Goal: Task Accomplishment & Management: Use online tool/utility

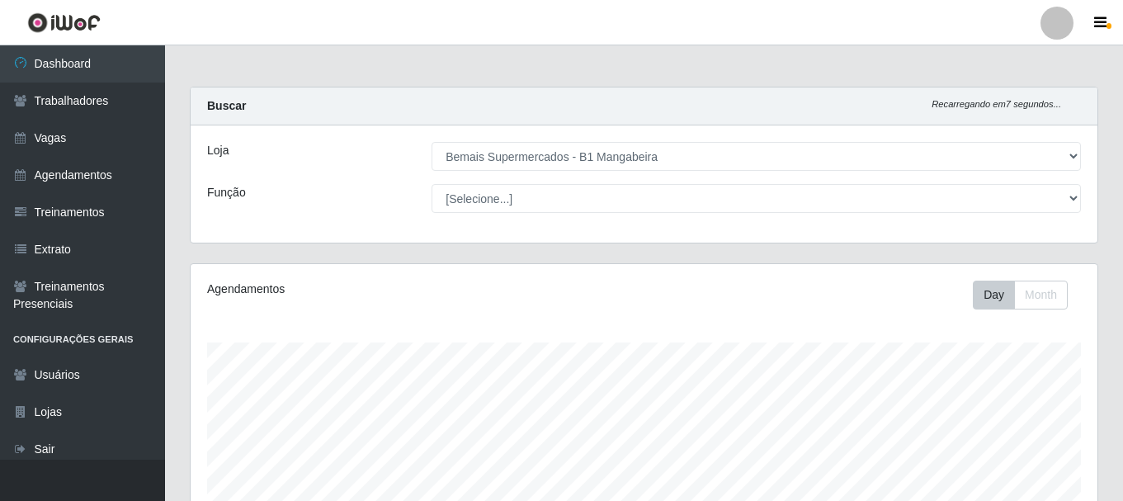
select select "403"
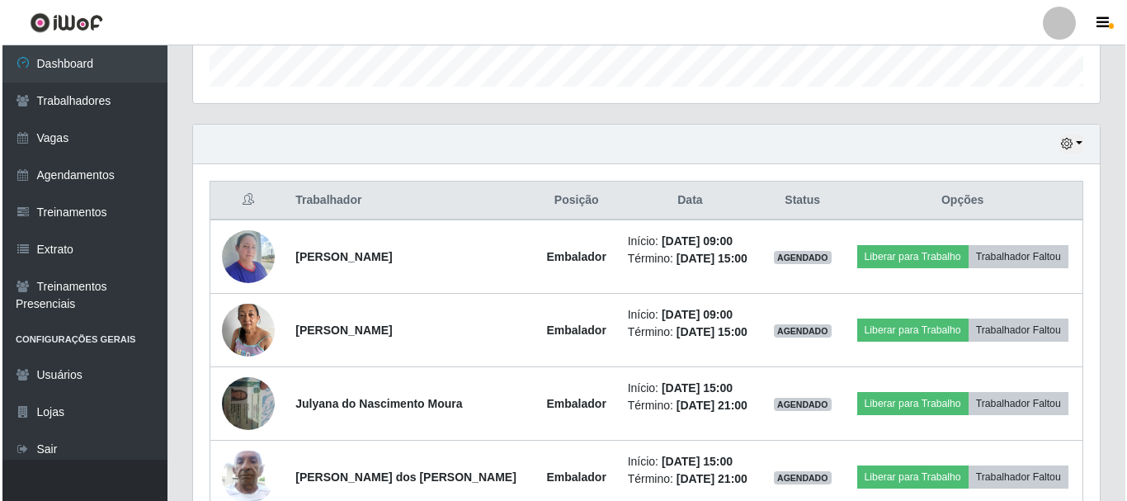
scroll to position [668, 0]
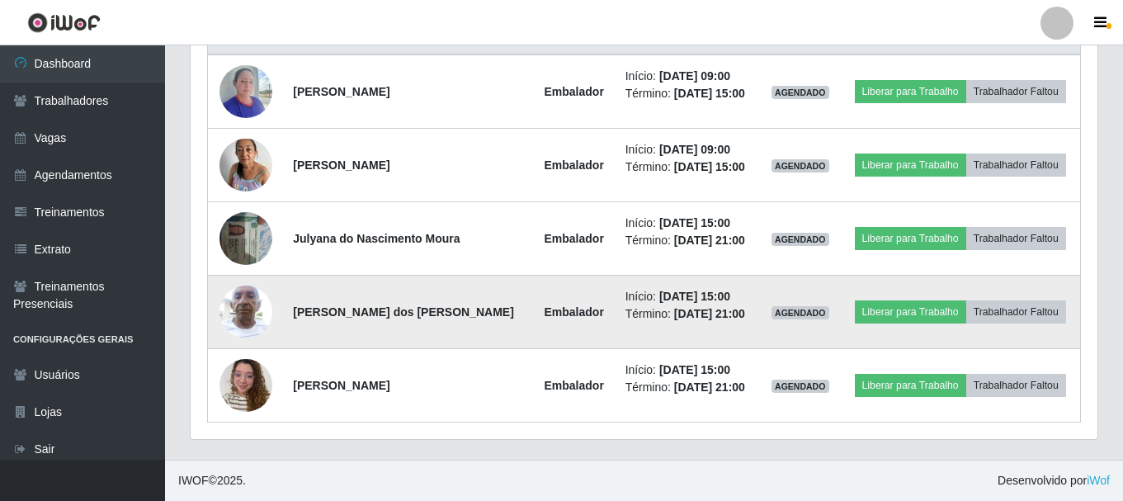
click at [241, 310] on img at bounding box center [245, 311] width 53 height 70
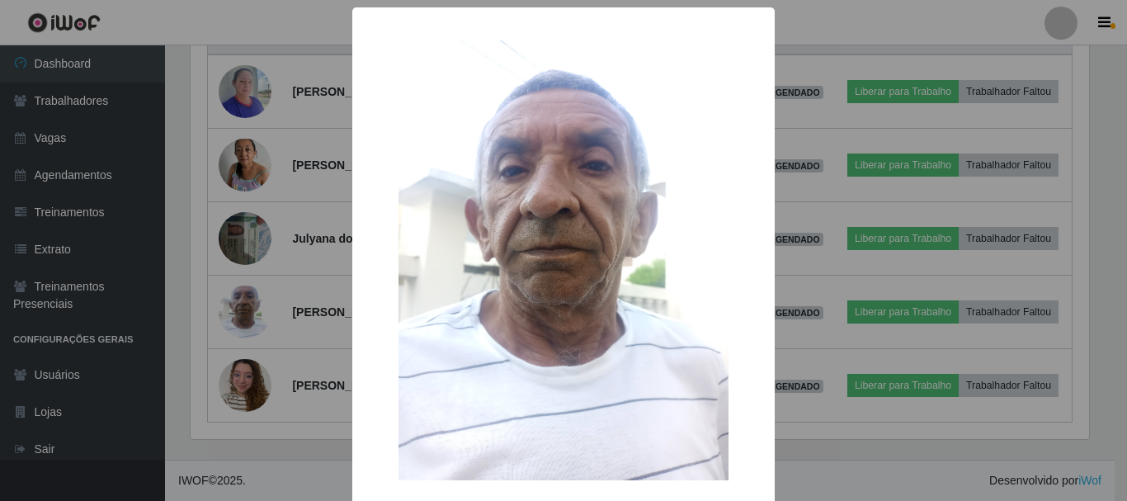
click at [260, 27] on div "× OK Cancel" at bounding box center [563, 250] width 1127 height 501
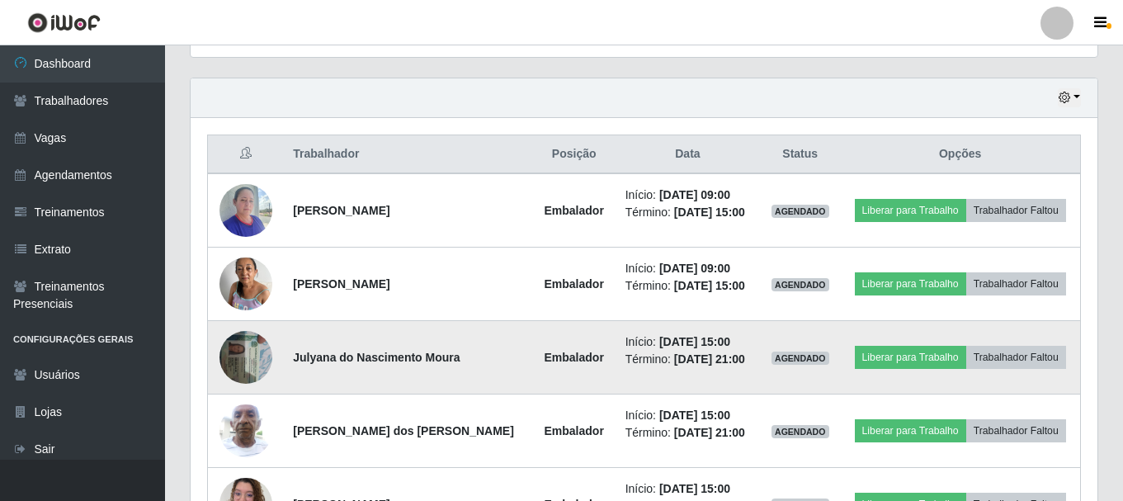
scroll to position [578, 0]
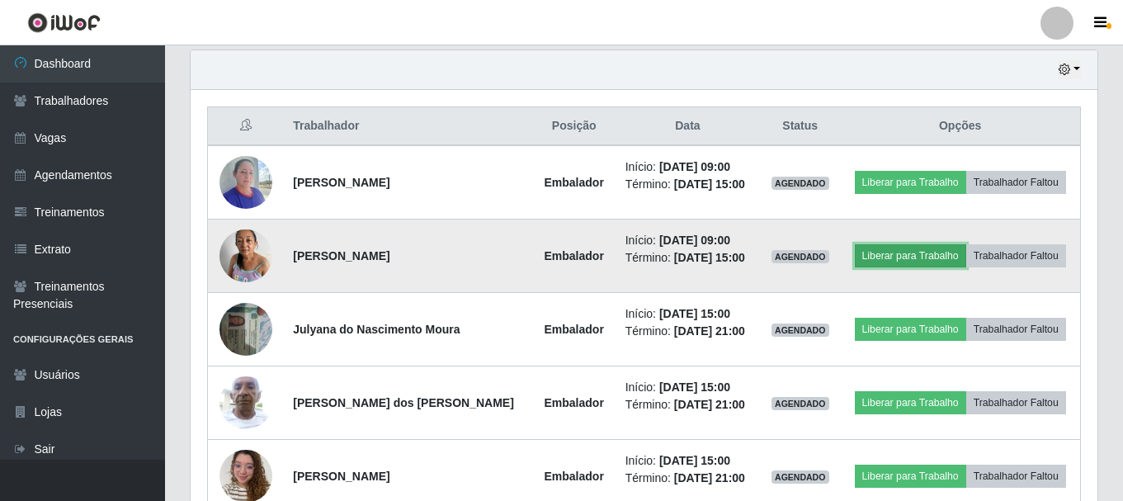
click at [894, 257] on button "Liberar para Trabalho" at bounding box center [910, 255] width 111 height 23
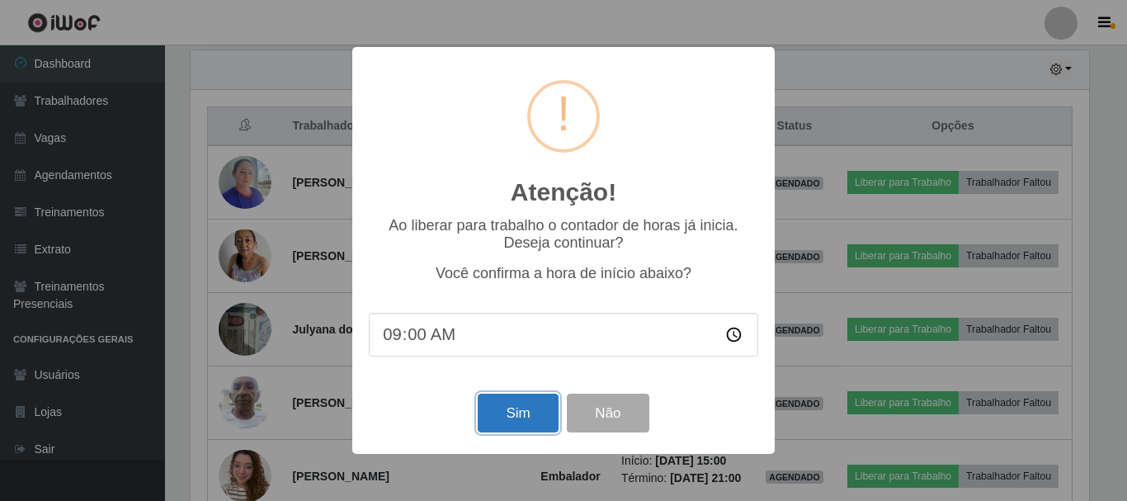
click at [525, 418] on button "Sim" at bounding box center [518, 413] width 80 height 39
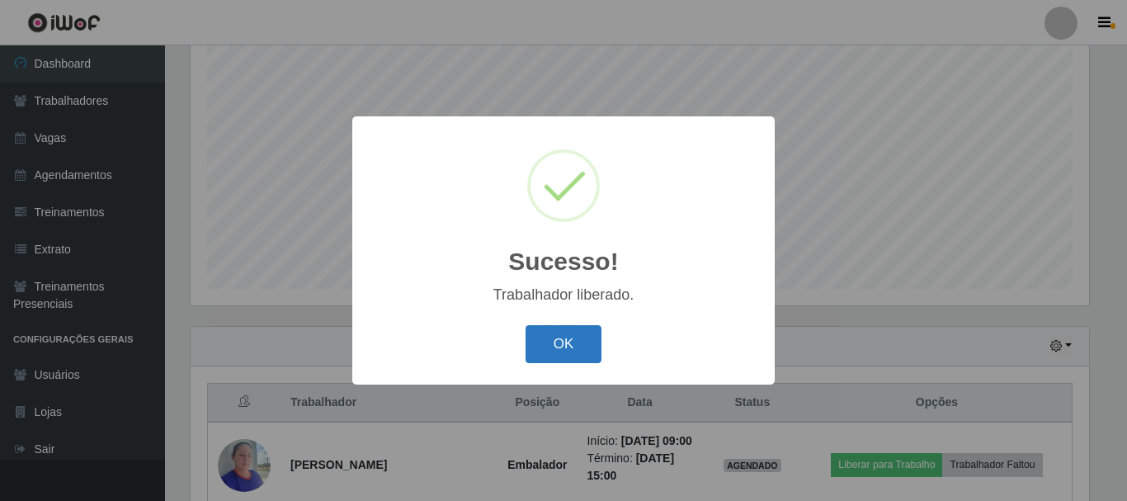
click at [563, 334] on button "OK" at bounding box center [564, 344] width 77 height 39
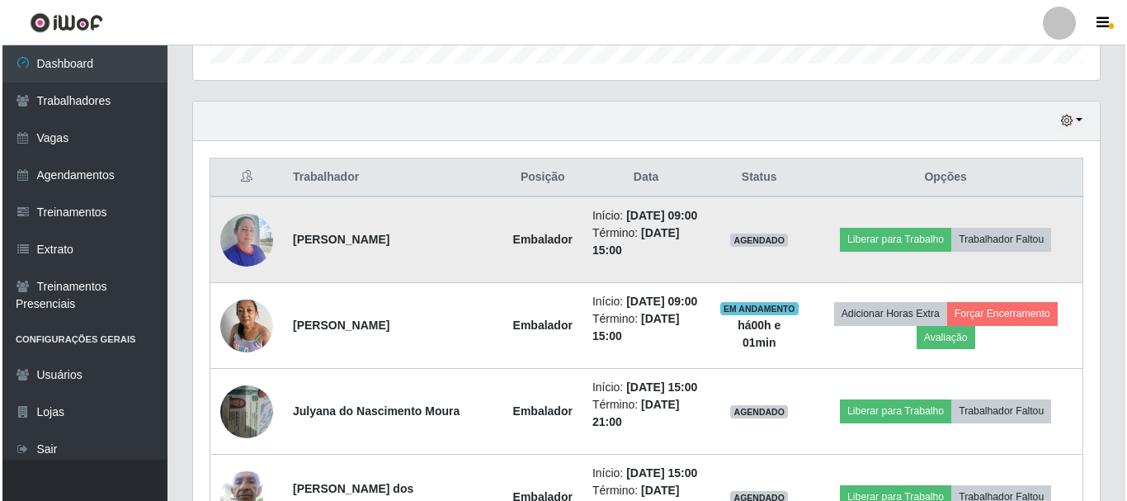
scroll to position [466, 0]
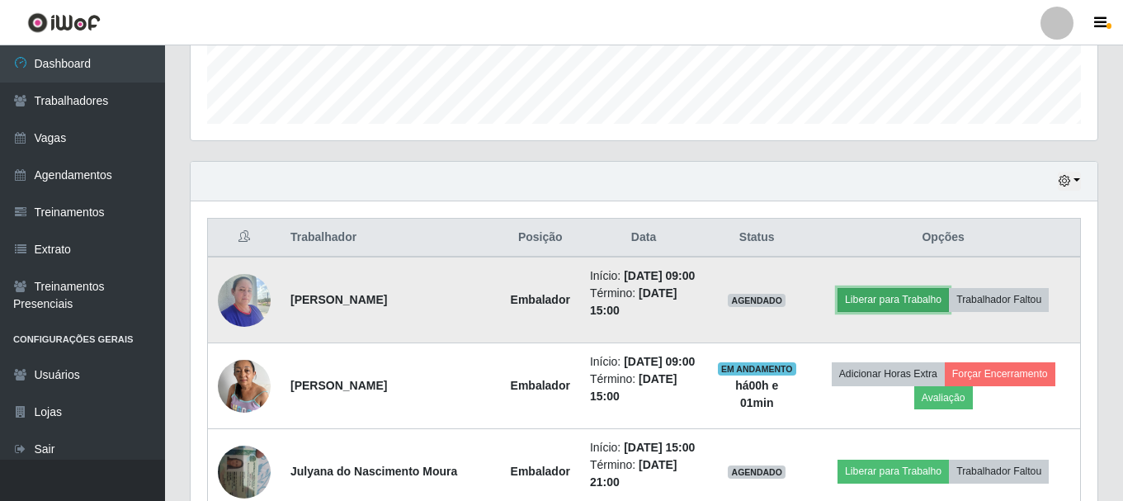
click at [904, 303] on button "Liberar para Trabalho" at bounding box center [893, 299] width 111 height 23
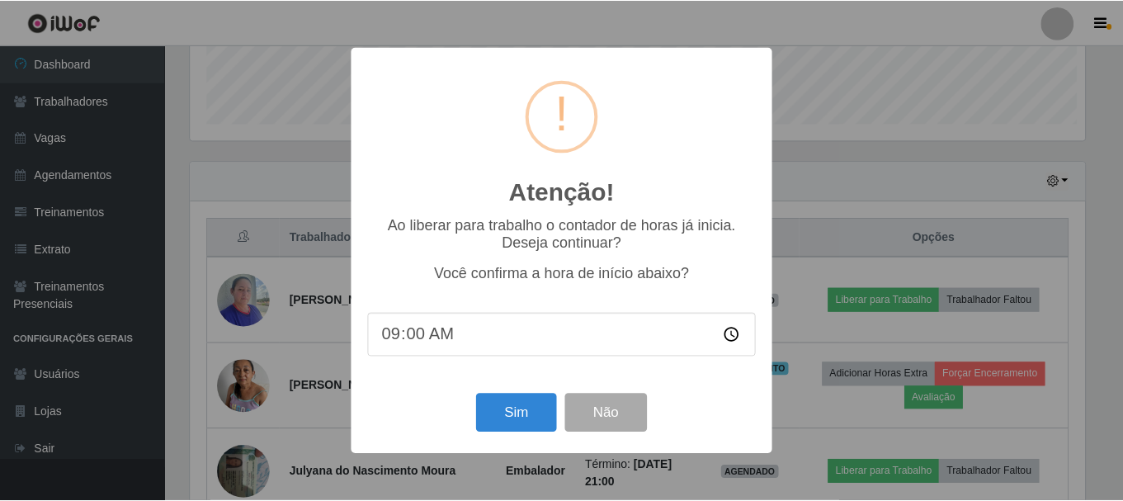
scroll to position [342, 899]
drag, startPoint x: 536, startPoint y: 424, endPoint x: 526, endPoint y: 422, distance: 10.2
click at [536, 423] on button "Sim" at bounding box center [518, 413] width 80 height 39
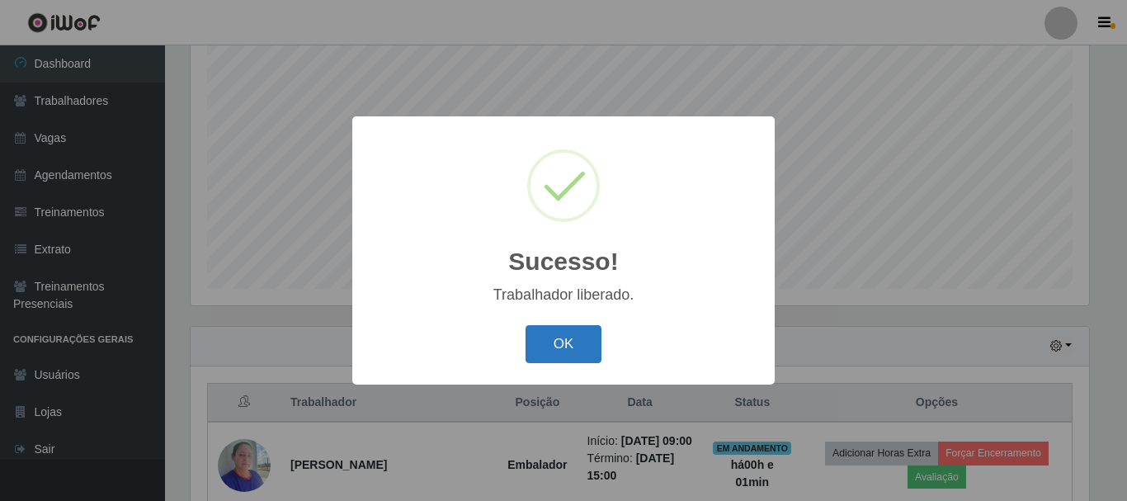
drag, startPoint x: 541, startPoint y: 344, endPoint x: 550, endPoint y: 348, distance: 10.0
click at [550, 348] on button "OK" at bounding box center [564, 344] width 77 height 39
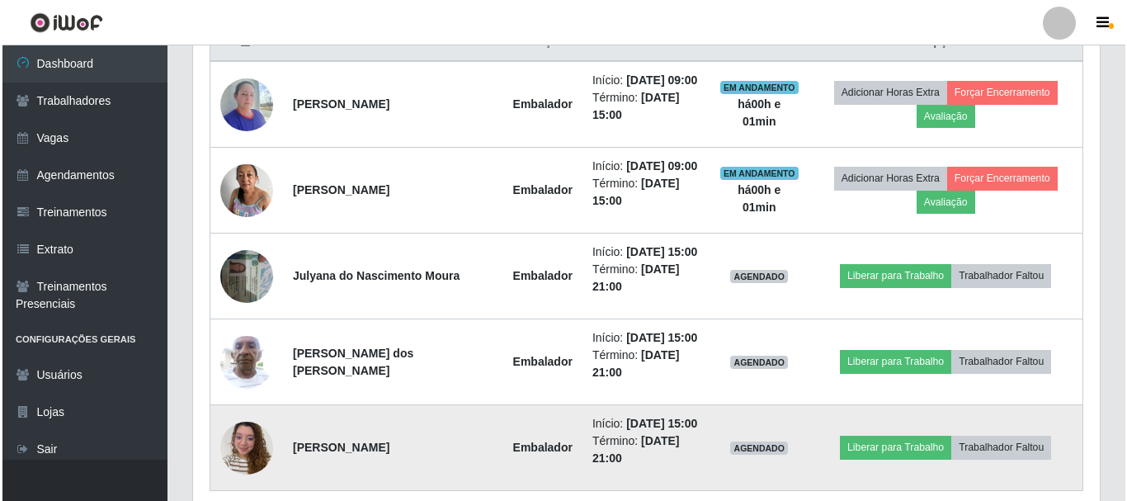
scroll to position [714, 0]
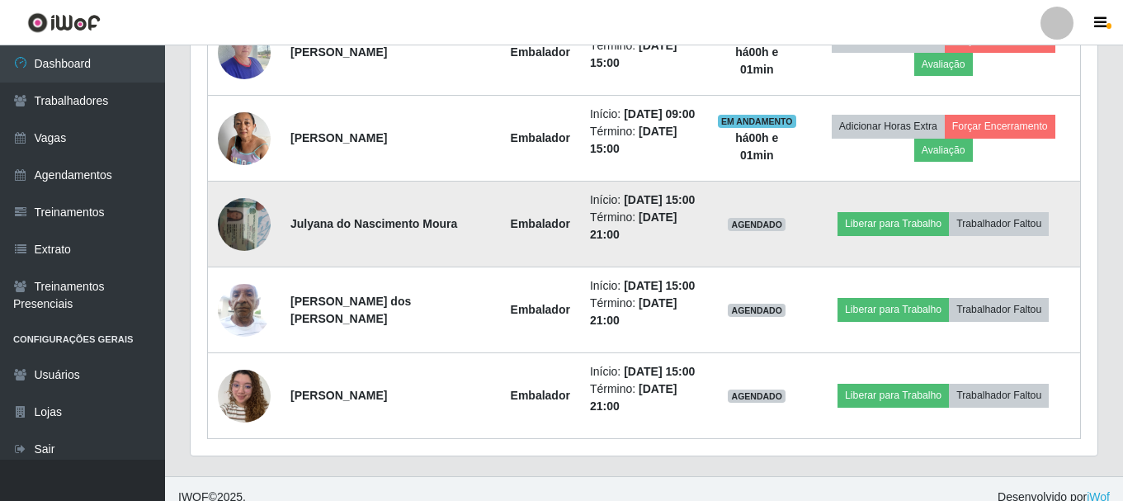
click at [231, 224] on img at bounding box center [244, 224] width 53 height 70
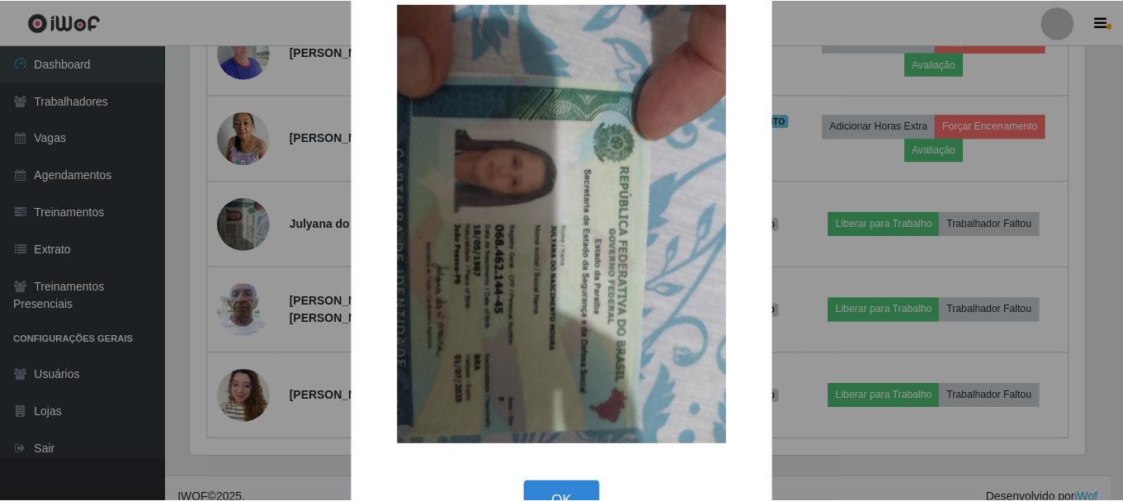
scroll to position [83, 0]
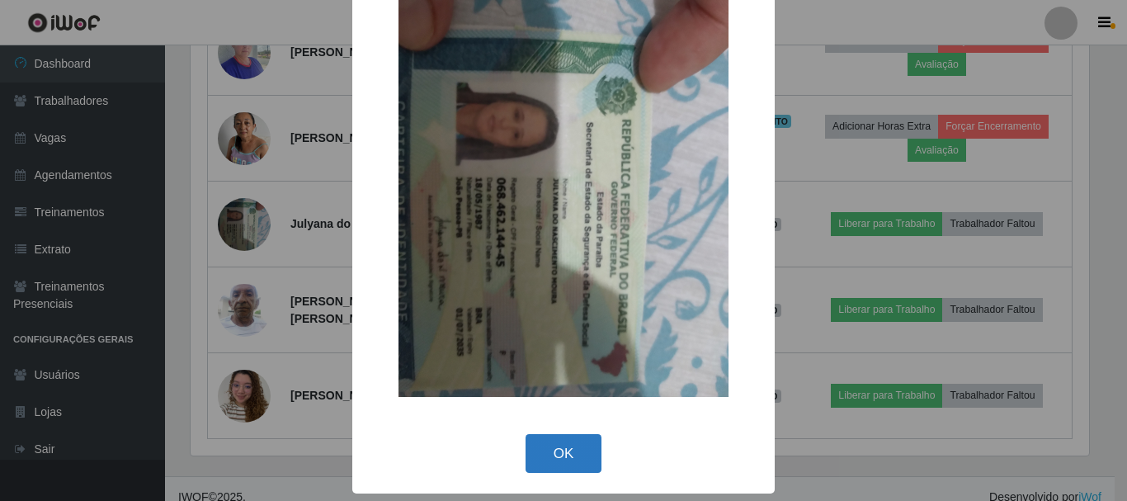
click at [577, 453] on button "OK" at bounding box center [564, 453] width 77 height 39
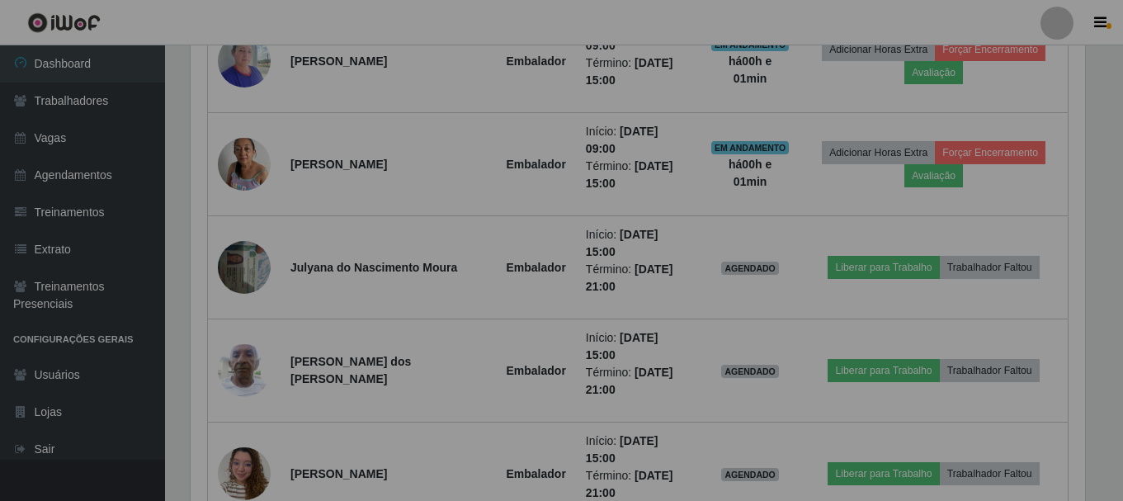
scroll to position [342, 907]
